Goal: Task Accomplishment & Management: Complete application form

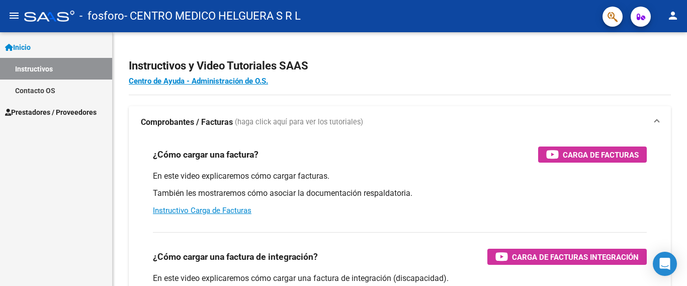
click at [50, 114] on span "Prestadores / Proveedores" at bounding box center [51, 112] width 92 height 11
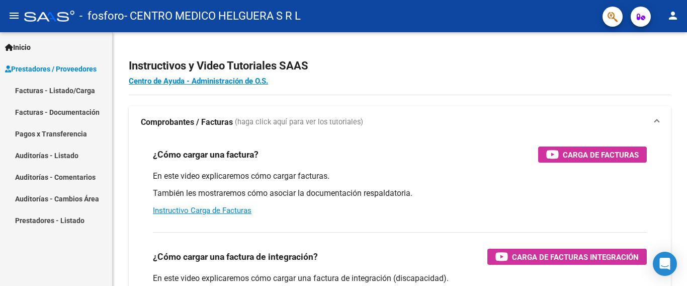
click at [75, 89] on link "Facturas - Listado/Carga" at bounding box center [56, 90] width 112 height 22
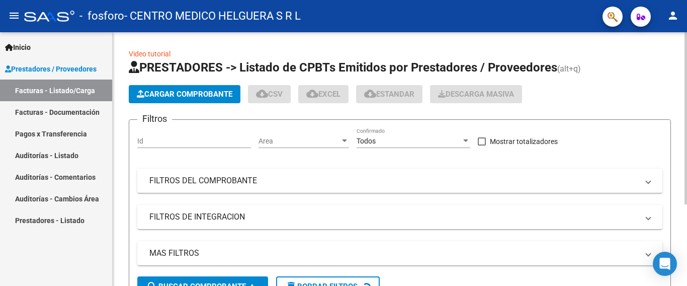
click at [197, 99] on button "Cargar Comprobante" at bounding box center [185, 94] width 112 height 18
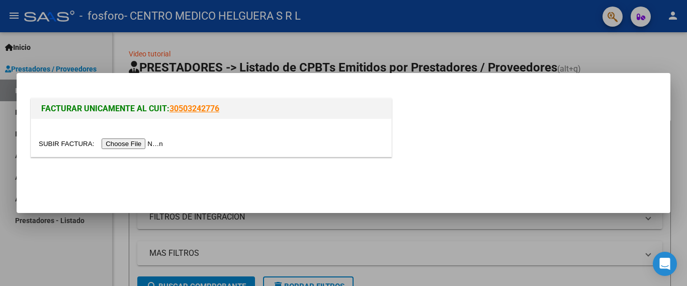
click at [132, 140] on input "file" at bounding box center [102, 143] width 127 height 11
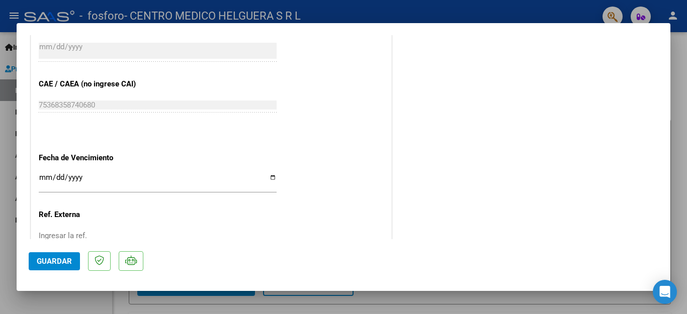
scroll to position [553, 0]
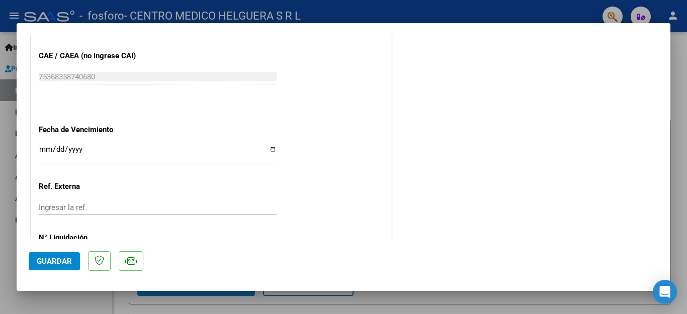
click at [46, 145] on input "Ingresar la fecha" at bounding box center [158, 153] width 238 height 16
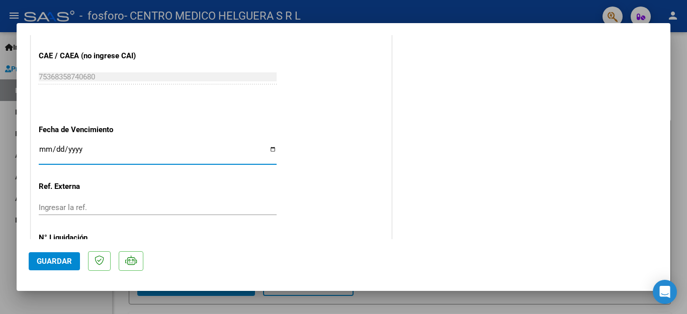
click at [46, 145] on input "Ingresar la fecha" at bounding box center [158, 153] width 238 height 16
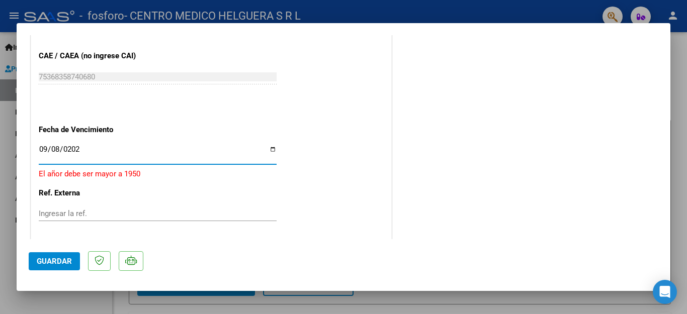
type input "[DATE]"
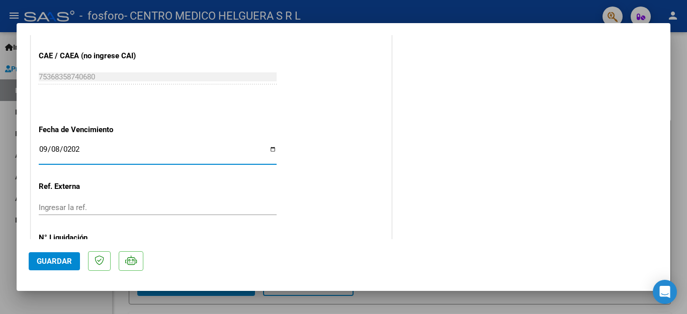
scroll to position [587, 0]
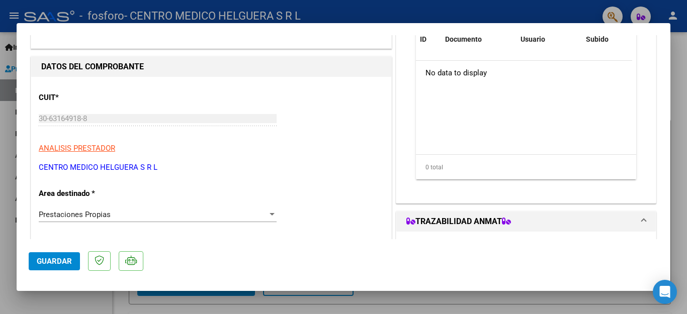
scroll to position [0, 0]
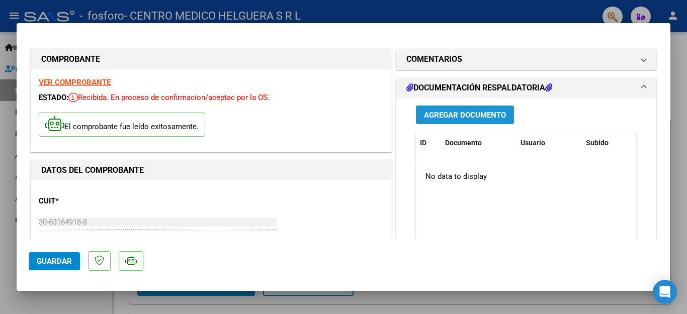
click at [461, 119] on span "Agregar Documento" at bounding box center [465, 115] width 82 height 9
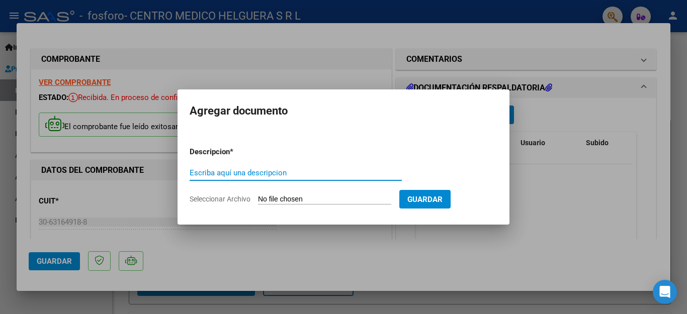
click at [290, 170] on input "Escriba aquí una descripcion" at bounding box center [296, 172] width 212 height 9
drag, startPoint x: 261, startPoint y: 170, endPoint x: 246, endPoint y: 174, distance: 15.7
click at [246, 174] on input "FACTURACIÓN ABRIL 2025" at bounding box center [296, 172] width 212 height 9
type input "FACTURACIÓN AGOSTO 2025"
click at [338, 198] on input "Seleccionar Archivo" at bounding box center [324, 200] width 133 height 10
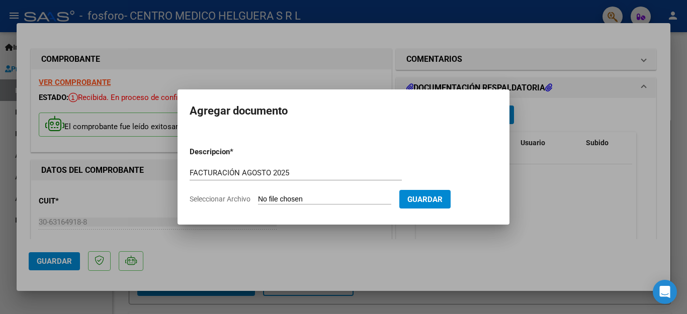
type input "C:\fakepath\OSPIF - A20259 FINAL.pdf"
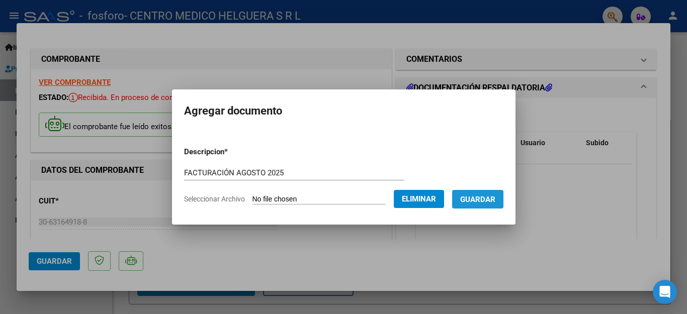
click at [472, 199] on span "Guardar" at bounding box center [477, 199] width 35 height 9
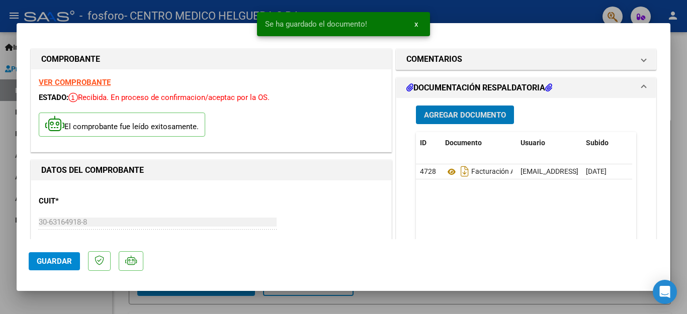
scroll to position [151, 0]
